Goal: Task Accomplishment & Management: Use online tool/utility

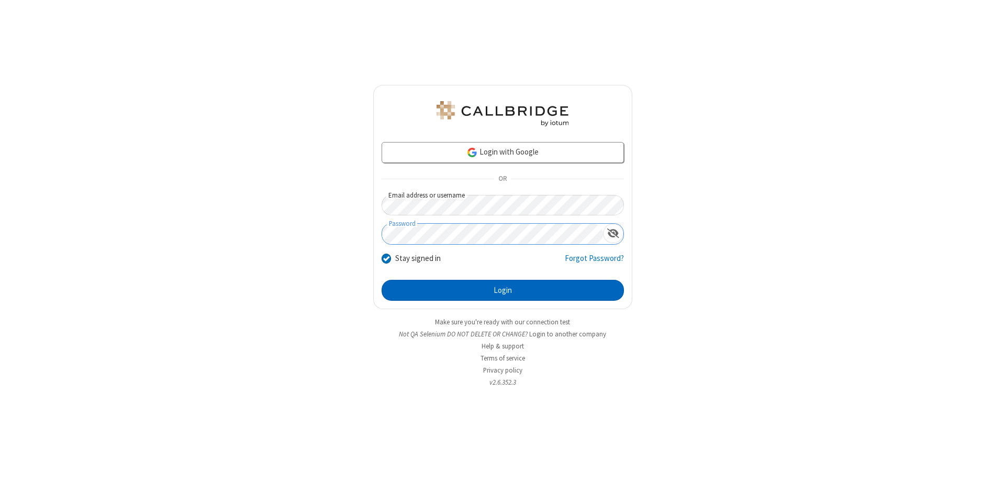
click at [503, 290] on button "Login" at bounding box center [503, 290] width 242 height 21
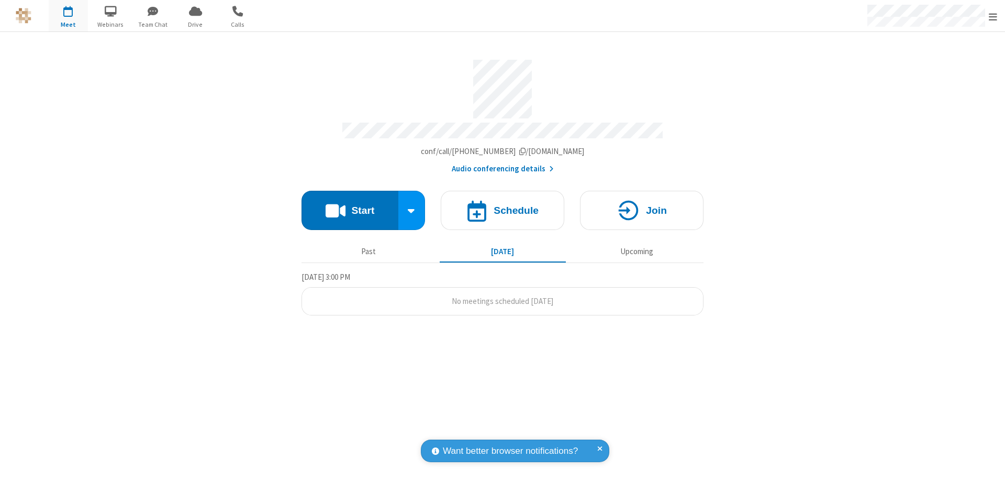
click at [350, 205] on button "Start" at bounding box center [350, 210] width 97 height 39
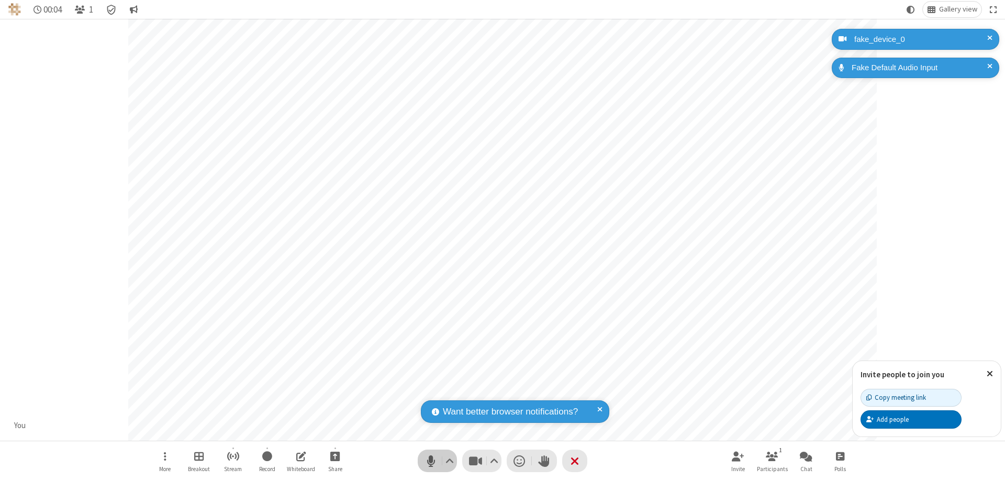
click at [431, 460] on span "Mute (⌘+Shift+A)" at bounding box center [431, 460] width 16 height 15
click at [431, 460] on span "Unmute (⌘+Shift+A)" at bounding box center [431, 460] width 16 height 15
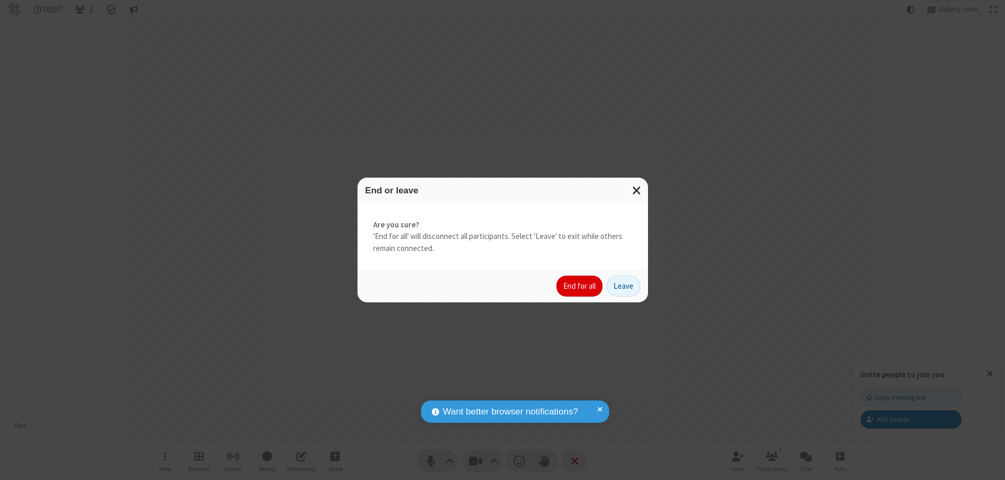
click at [580, 286] on button "End for all" at bounding box center [579, 285] width 46 height 21
